Goal: Transaction & Acquisition: Purchase product/service

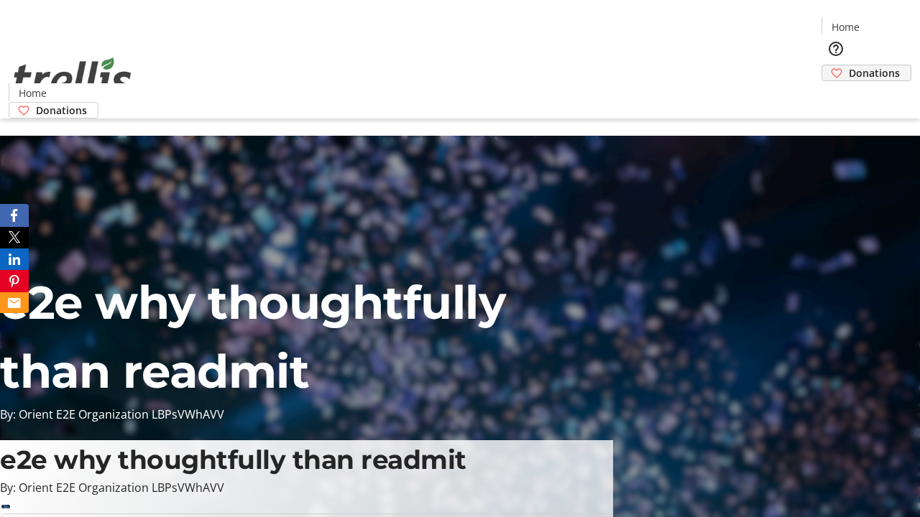
click at [848, 65] on span "Donations" at bounding box center [873, 72] width 51 height 15
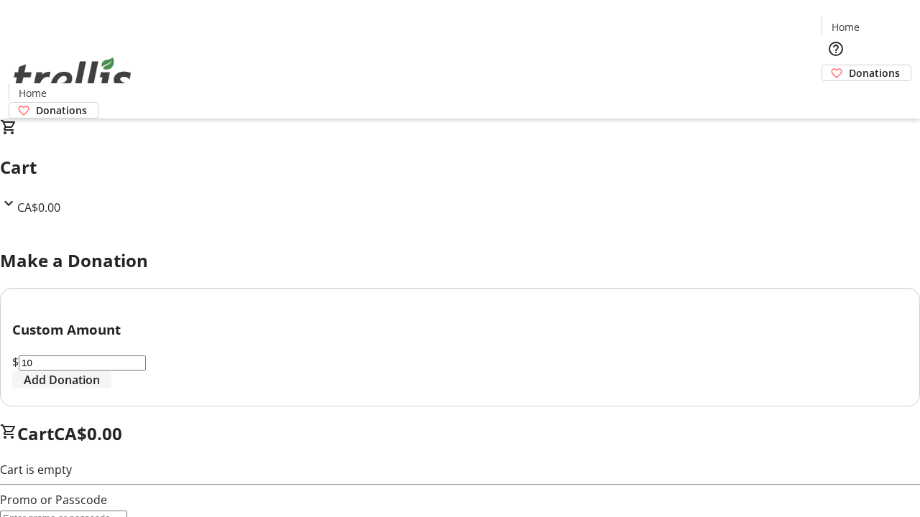
click at [100, 389] on span "Add Donation" at bounding box center [62, 379] width 76 height 17
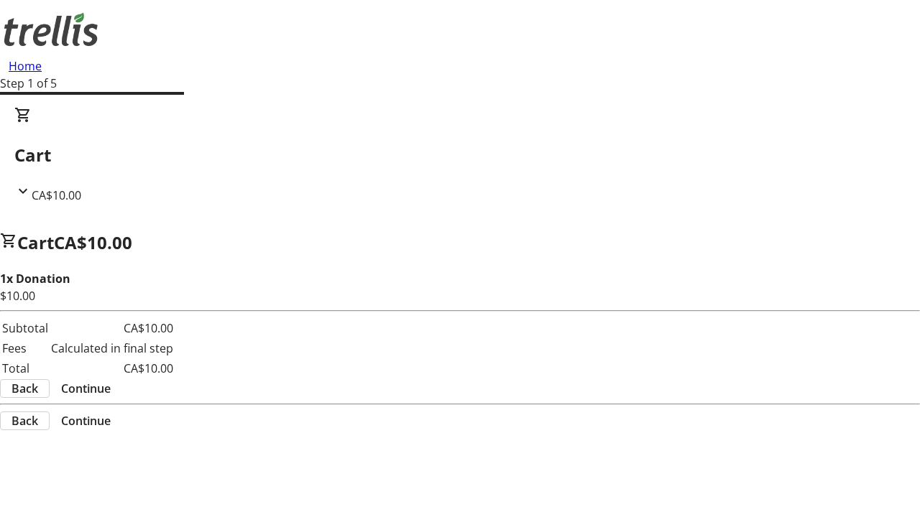
select select "CA"
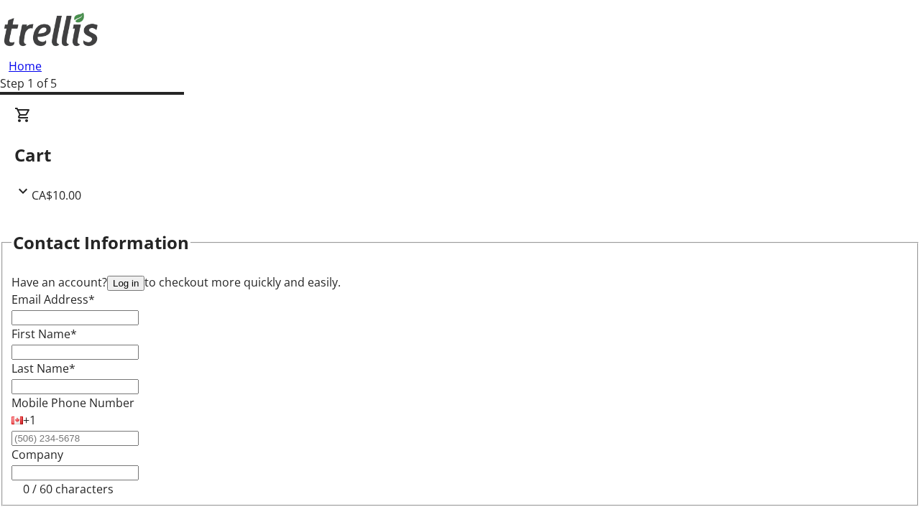
click at [144, 276] on button "Log in" at bounding box center [125, 283] width 37 height 15
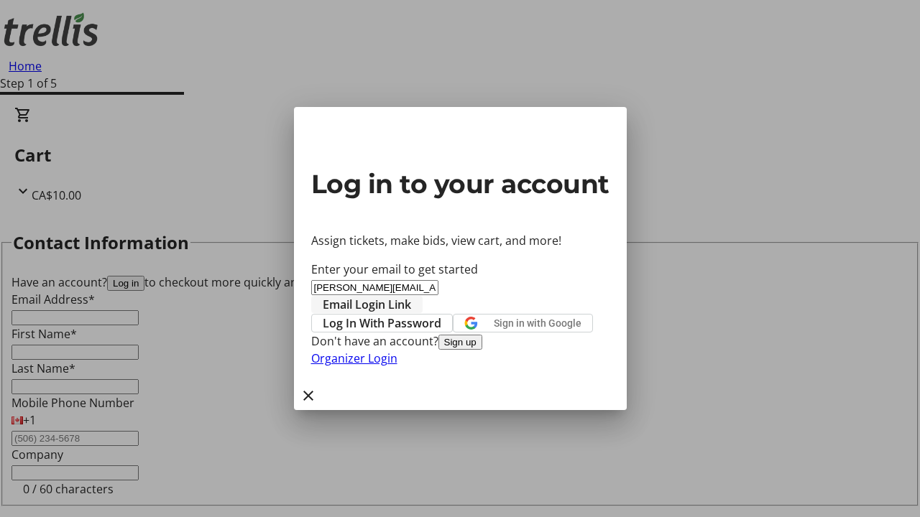
type input "[PERSON_NAME][EMAIL_ADDRESS][DOMAIN_NAME]"
click at [411, 296] on span "Email Login Link" at bounding box center [367, 304] width 88 height 17
